Goal: Task Accomplishment & Management: Manage account settings

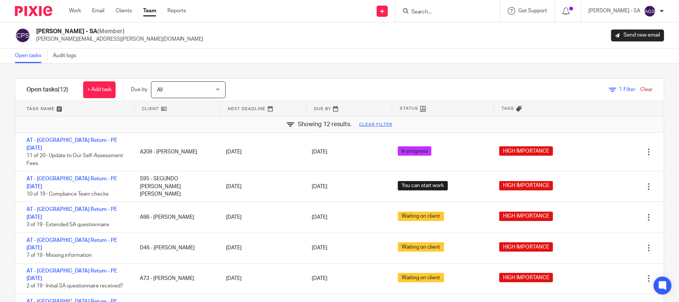
click at [149, 9] on link "Team" at bounding box center [149, 10] width 13 height 7
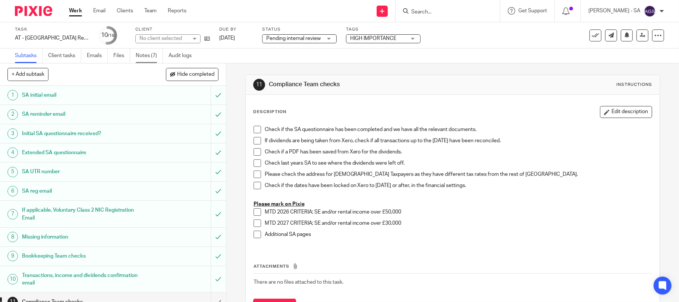
click at [158, 53] on link "Notes (7)" at bounding box center [149, 55] width 27 height 15
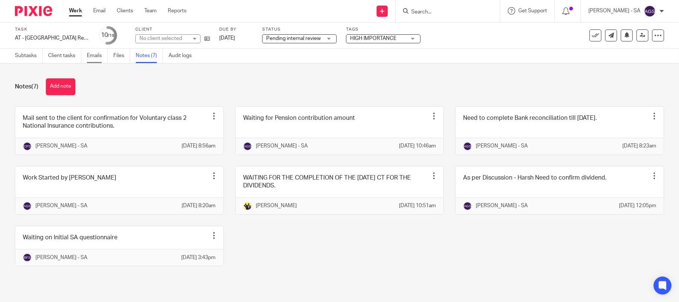
click at [93, 57] on link "Emails" at bounding box center [97, 55] width 21 height 15
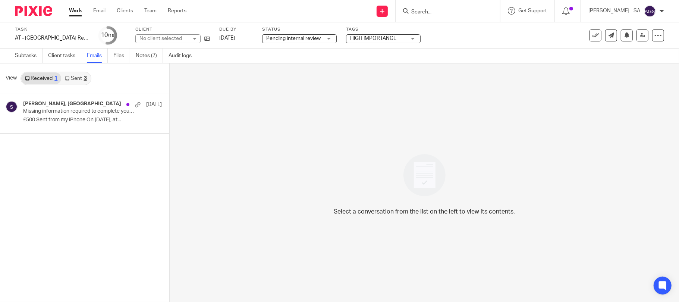
click at [78, 79] on link "Sent 3" at bounding box center [75, 78] width 29 height 12
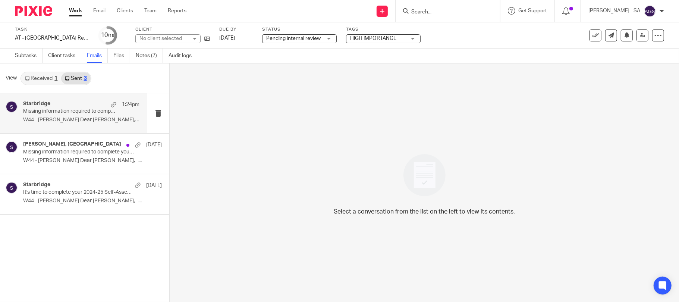
click at [69, 111] on p "Missing information required to complete your Self-Assessment Tax Return" at bounding box center [69, 111] width 93 height 6
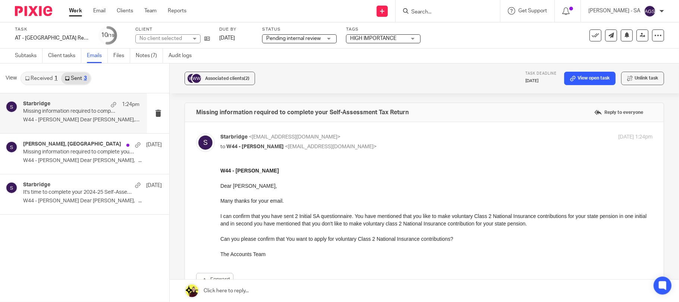
click at [49, 76] on link "Received 1" at bounding box center [41, 78] width 40 height 12
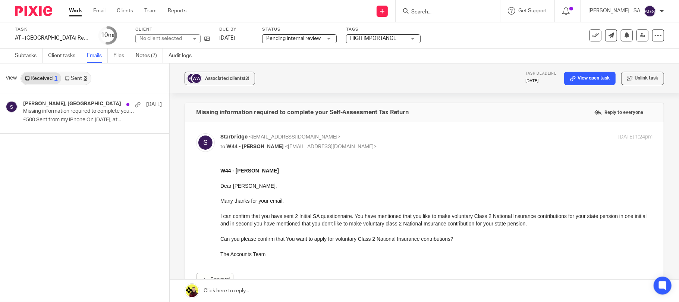
drag, startPoint x: 48, startPoint y: 108, endPoint x: 72, endPoint y: 172, distance: 68.5
click at [49, 108] on p "Missing information required to complete your Self-Assessment Tax Return" at bounding box center [78, 111] width 111 height 6
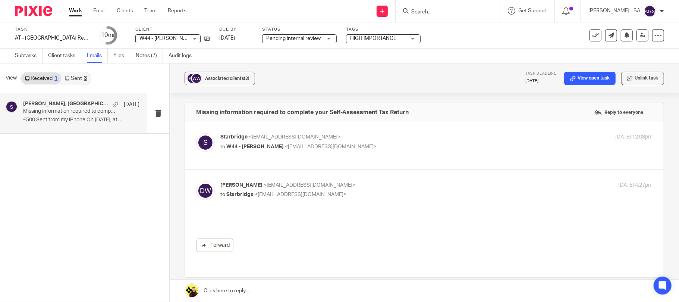
click at [72, 108] on p "Missing information required to complete your Self-Assessment Tax Return" at bounding box center [69, 111] width 93 height 6
click at [81, 75] on link "Sent 3" at bounding box center [75, 78] width 29 height 12
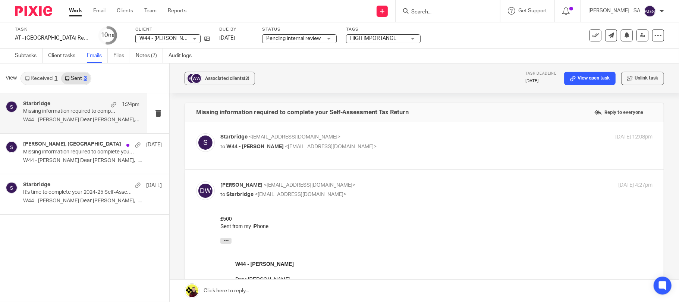
click at [57, 119] on p "W44 - [PERSON_NAME] Dear [PERSON_NAME], Many..." at bounding box center [81, 120] width 116 height 6
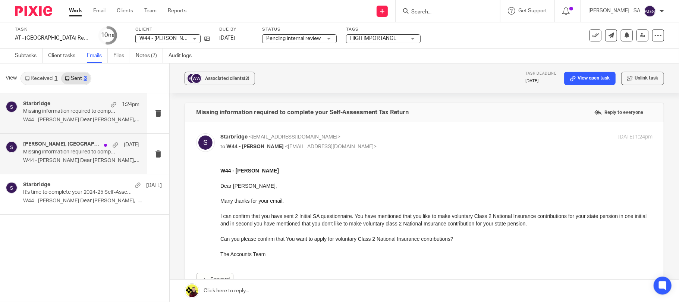
click at [66, 152] on p "Missing information required to complete your Self-Assessment Tax Return" at bounding box center [69, 152] width 93 height 6
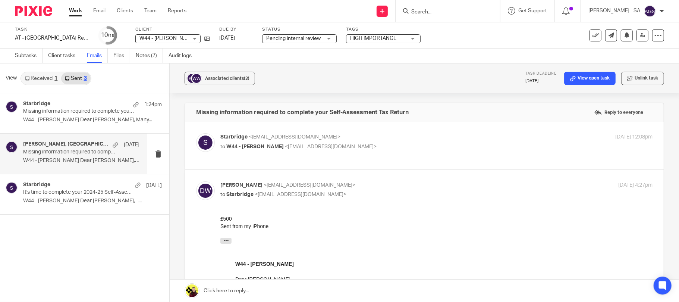
click at [387, 158] on div "Starbridge <[EMAIL_ADDRESS][DOMAIN_NAME]> to W44 - [PERSON_NAME] <[EMAIL_ADDRES…" at bounding box center [424, 145] width 456 height 25
click at [51, 113] on p "Missing information required to complete your Self-Assessment Tax Return" at bounding box center [69, 111] width 93 height 6
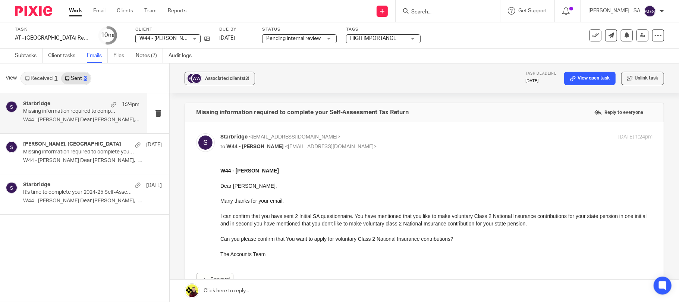
click at [364, 211] on div "W44 - [PERSON_NAME] Dear [PERSON_NAME], Many thanks for your email. I can confi…" at bounding box center [436, 211] width 432 height 91
click at [292, 224] on p "I can confirm that you have sent 2 Initial SA questionnaire. You have mentioned…" at bounding box center [436, 219] width 432 height 15
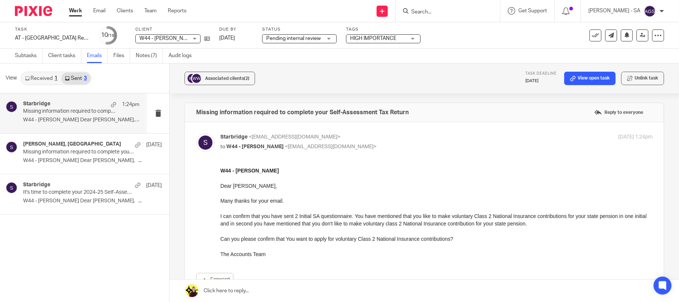
click at [292, 224] on p "I can confirm that you have sent 2 Initial SA questionnaire. You have mentioned…" at bounding box center [436, 219] width 432 height 15
click at [441, 33] on div "Task AT - [GEOGRAPHIC_DATA] Return - PE [DATE] Save AT - [GEOGRAPHIC_DATA] Retu…" at bounding box center [285, 35] width 541 height 18
click at [111, 234] on div "Starbridge 1:24pm Missing information required to complete your Self-Assessment…" at bounding box center [84, 197] width 169 height 208
click at [446, 165] on div "Starbridge <[EMAIL_ADDRESS][DOMAIN_NAME]> to W44 - [PERSON_NAME] <[EMAIL_ADDRES…" at bounding box center [424, 212] width 456 height 159
click at [455, 76] on div "Associated clients (2) Task deadline [DATE] View open task Unlink task" at bounding box center [424, 78] width 509 height 30
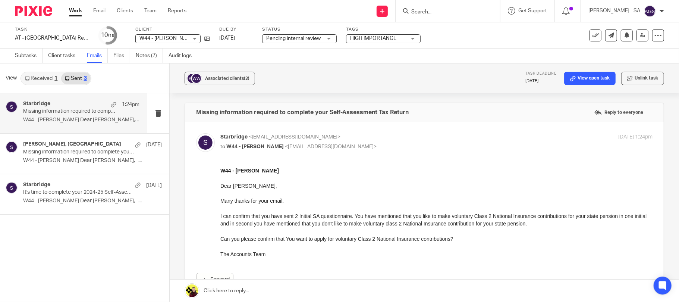
click at [363, 78] on div "Associated clients (2) Task deadline [DATE] View open task Unlink task" at bounding box center [424, 78] width 509 height 30
click at [426, 172] on p "W44 - [PERSON_NAME]" at bounding box center [436, 169] width 432 height 7
click at [468, 78] on div "Associated clients (2) Task deadline [DATE] View open task Unlink task" at bounding box center [424, 78] width 509 height 30
click at [72, 154] on p "Missing information required to complete your Self-Assessment Tax Return" at bounding box center [69, 152] width 93 height 6
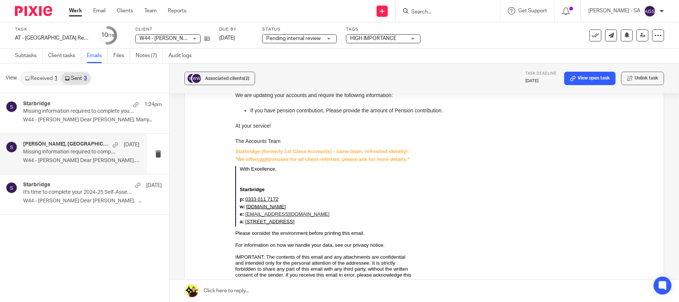
scroll to position [50, 0]
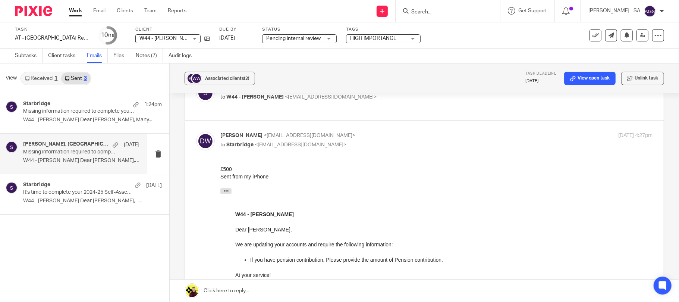
click at [378, 113] on label at bounding box center [424, 95] width 479 height 47
click at [196, 83] on input "checkbox" at bounding box center [196, 83] width 0 height 0
checkbox input "true"
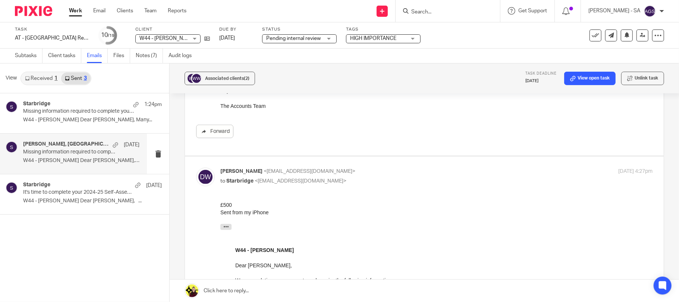
scroll to position [149, 0]
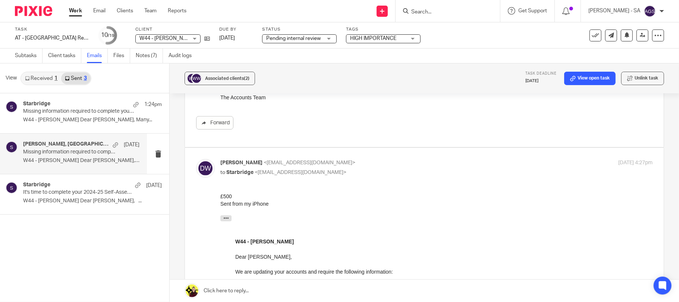
click at [370, 212] on div "On [DATE] 07:38, Starbridge <[EMAIL_ADDRESS][DOMAIN_NAME]> wrote:" at bounding box center [436, 215] width 432 height 17
click at [400, 107] on div "Forward" at bounding box center [424, 74] width 456 height 112
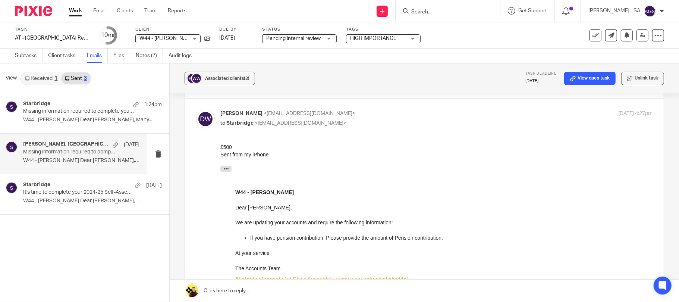
scroll to position [348, 0]
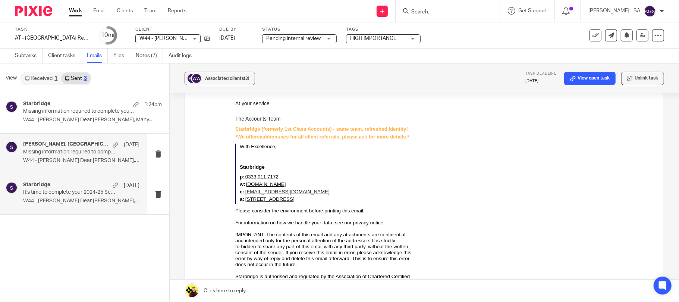
click at [67, 204] on div "Starbridge [DATE] It's time to complete your 2024-25 Self-Assessment Tax Return…" at bounding box center [81, 194] width 116 height 25
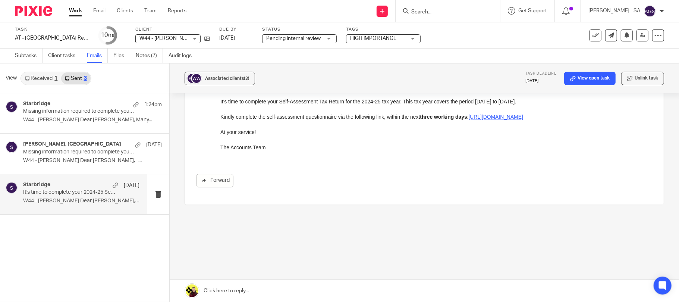
scroll to position [0, 0]
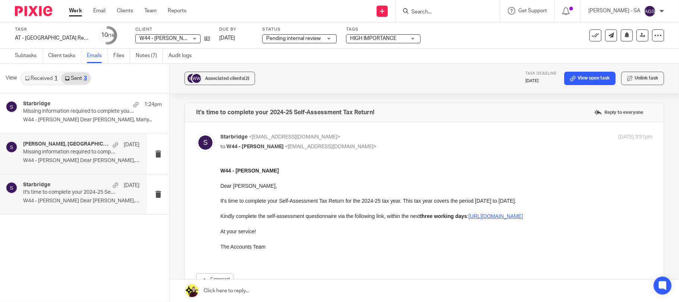
click at [42, 145] on h4 "[PERSON_NAME], [GEOGRAPHIC_DATA]" at bounding box center [66, 144] width 86 height 6
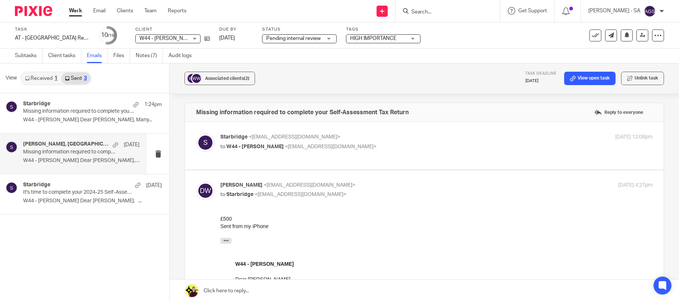
click at [335, 151] on div "Starbridge <[EMAIL_ADDRESS][DOMAIN_NAME]> to W44 - [PERSON_NAME] <[EMAIL_ADDRES…" at bounding box center [436, 142] width 432 height 19
checkbox input "true"
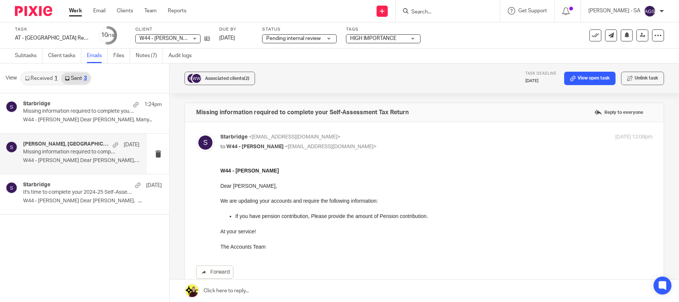
click at [334, 163] on div "Starbridge <[EMAIL_ADDRESS][DOMAIN_NAME]> to W44 - [PERSON_NAME] <[EMAIL_ADDRES…" at bounding box center [424, 209] width 456 height 152
